Goal: Check status: Check status

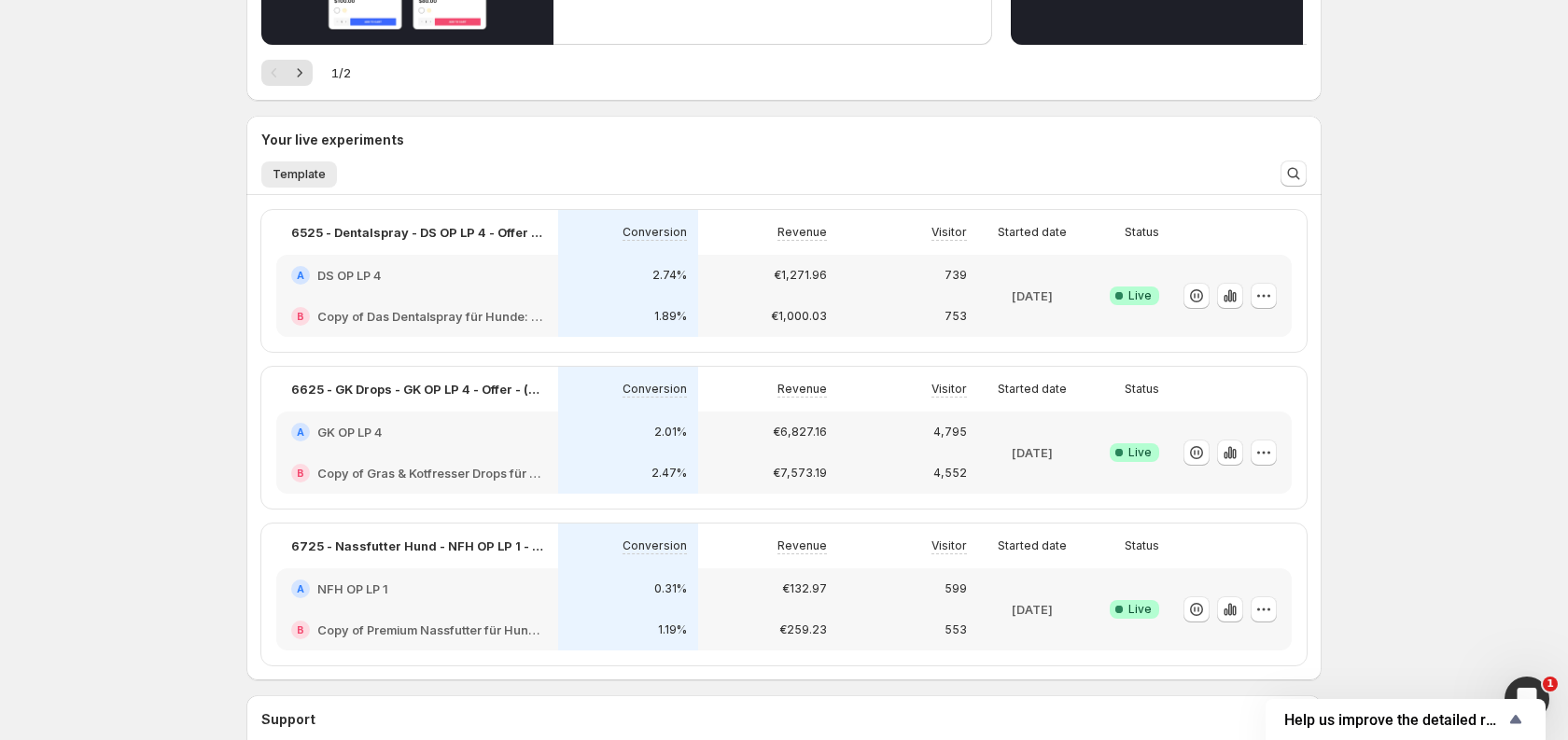
scroll to position [341, 0]
click at [1232, 453] on icon "button" at bounding box center [1233, 452] width 4 height 10
